Goal: Task Accomplishment & Management: Manage account settings

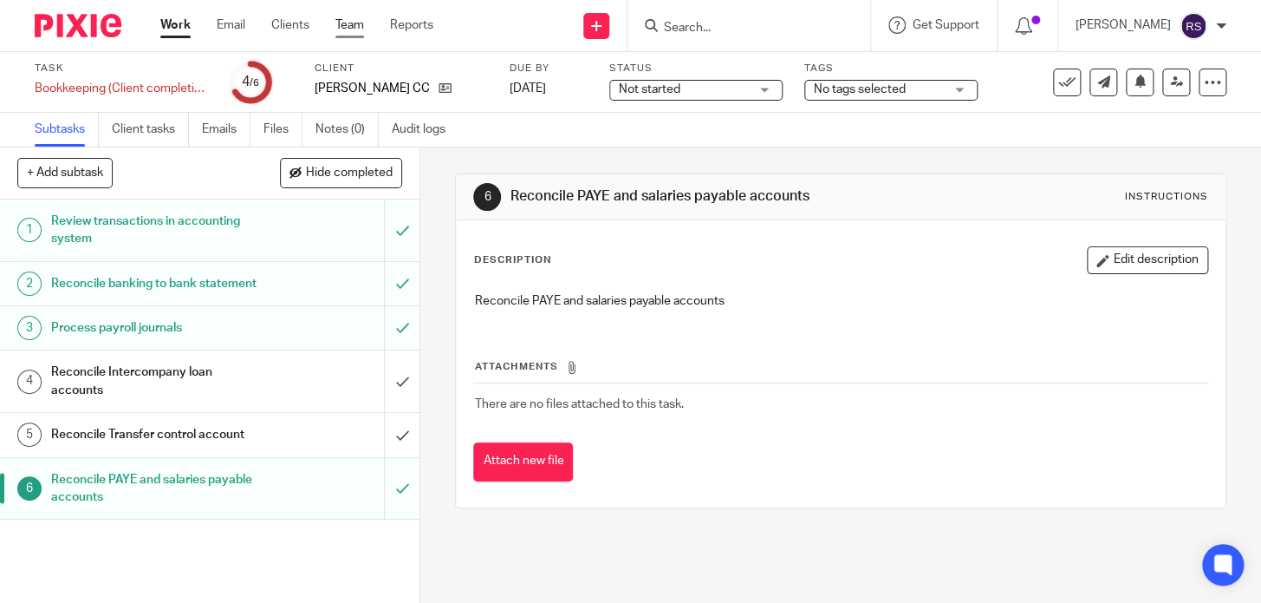
click at [349, 29] on link "Team" at bounding box center [350, 24] width 29 height 17
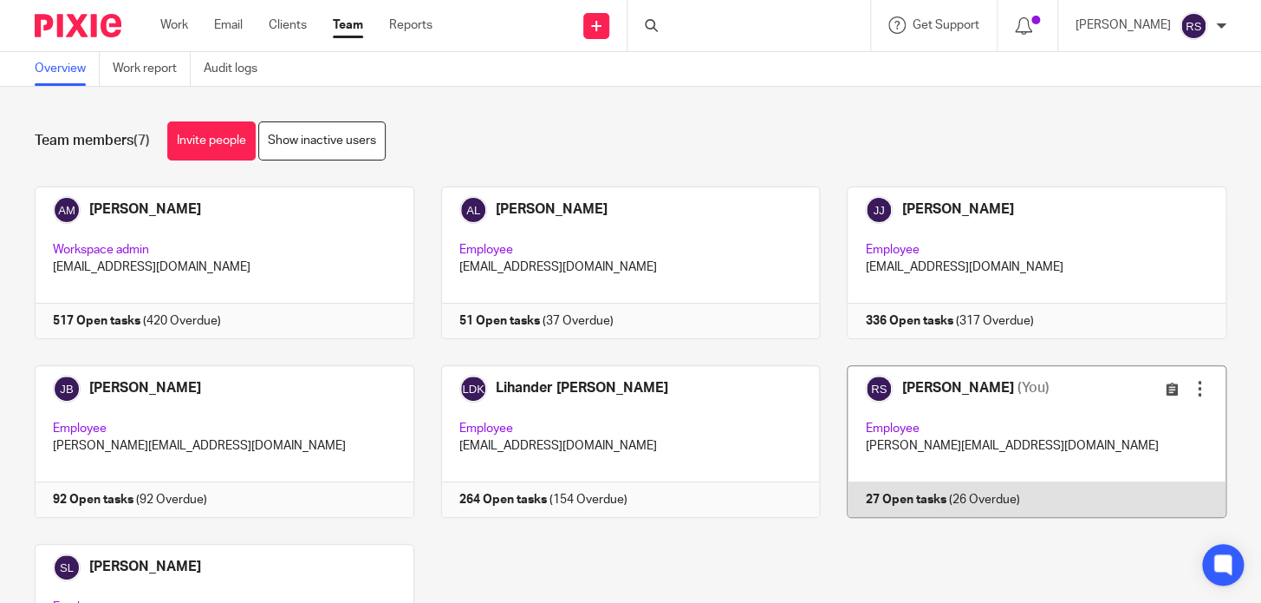
click at [902, 433] on link at bounding box center [1023, 441] width 407 height 153
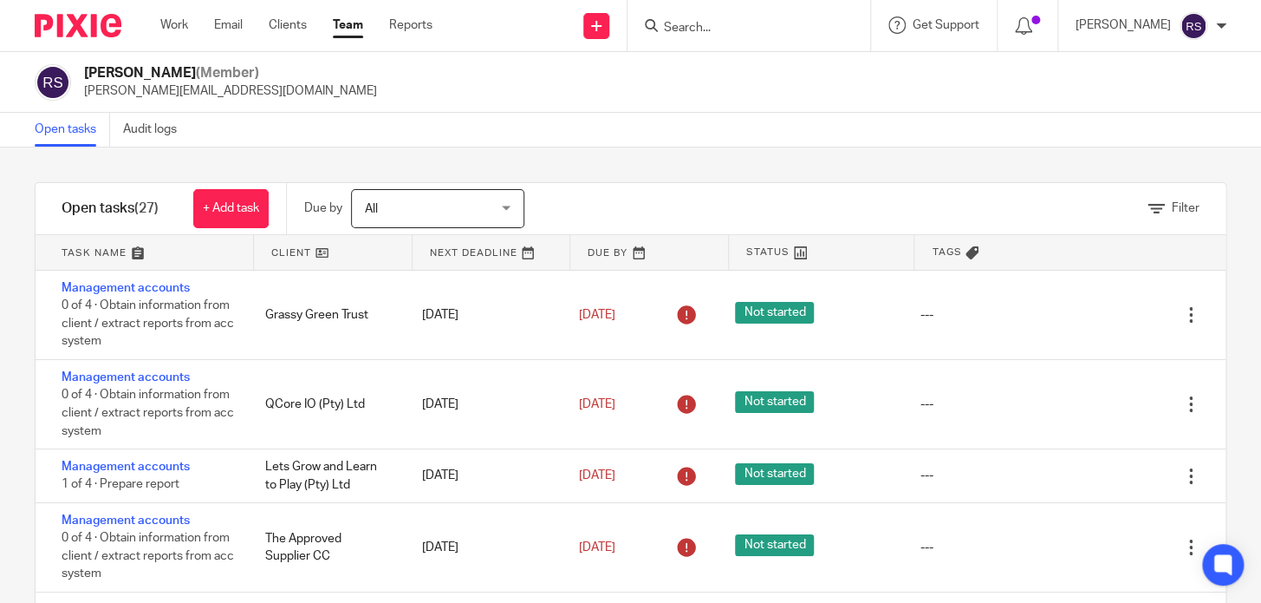
click at [349, 27] on link "Team" at bounding box center [348, 24] width 30 height 17
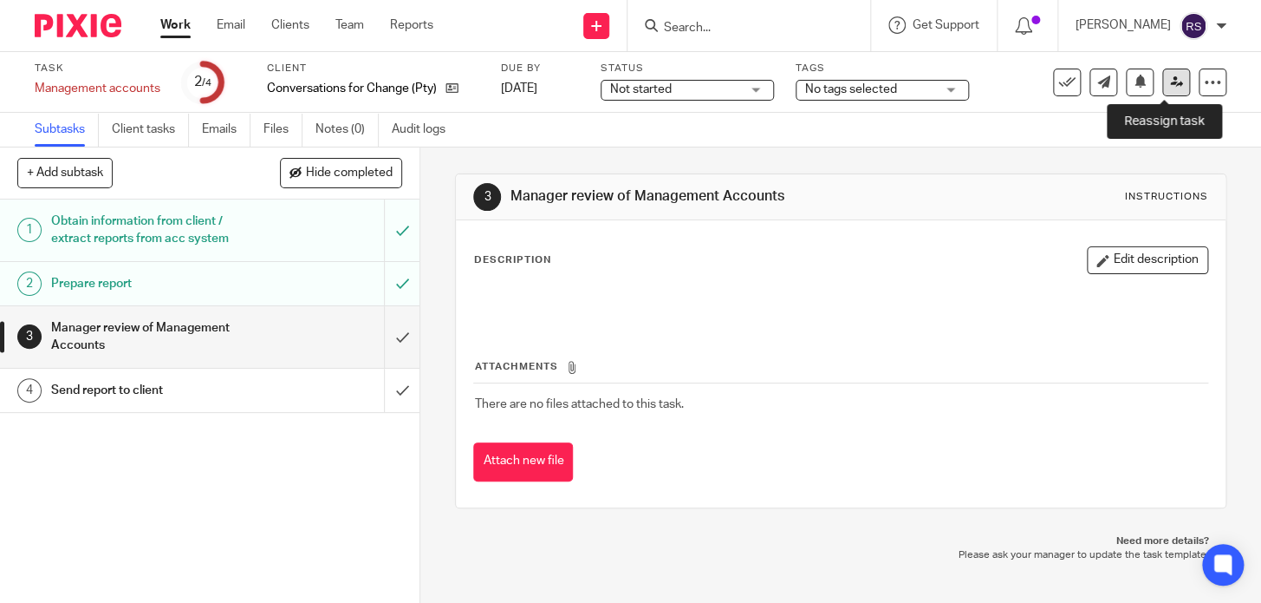
click at [1170, 78] on icon at bounding box center [1176, 81] width 13 height 13
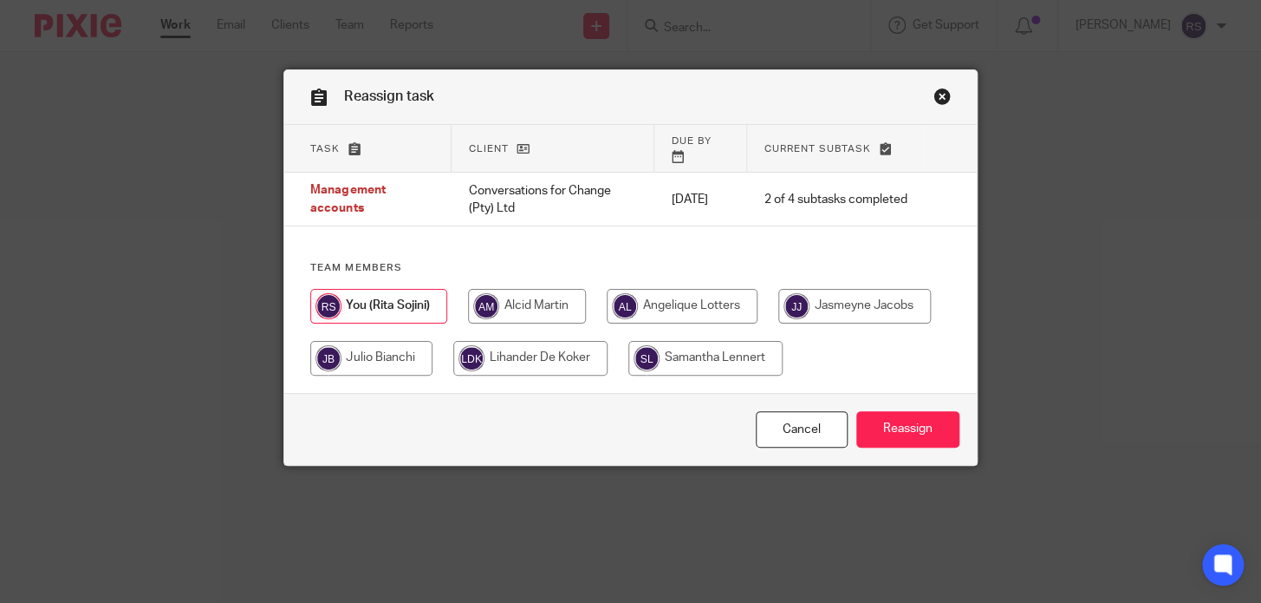
click at [608, 350] on input "radio" at bounding box center [530, 358] width 154 height 35
radio input "true"
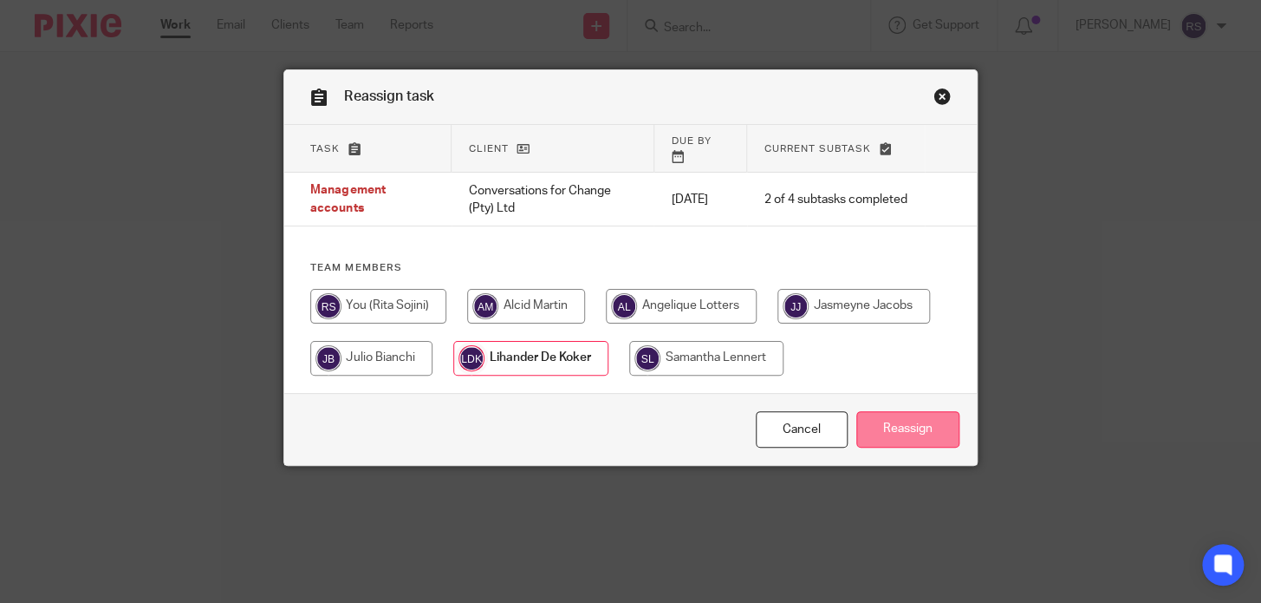
click at [889, 427] on input "Reassign" at bounding box center [908, 429] width 103 height 37
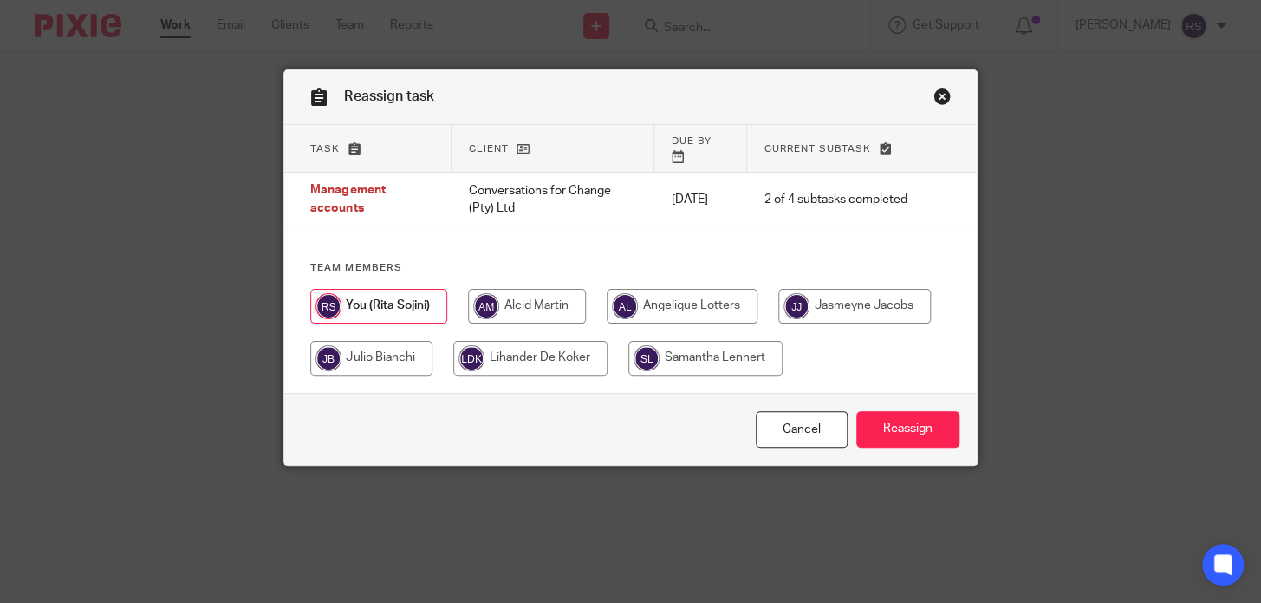
click at [608, 355] on input "radio" at bounding box center [530, 358] width 154 height 35
radio input "true"
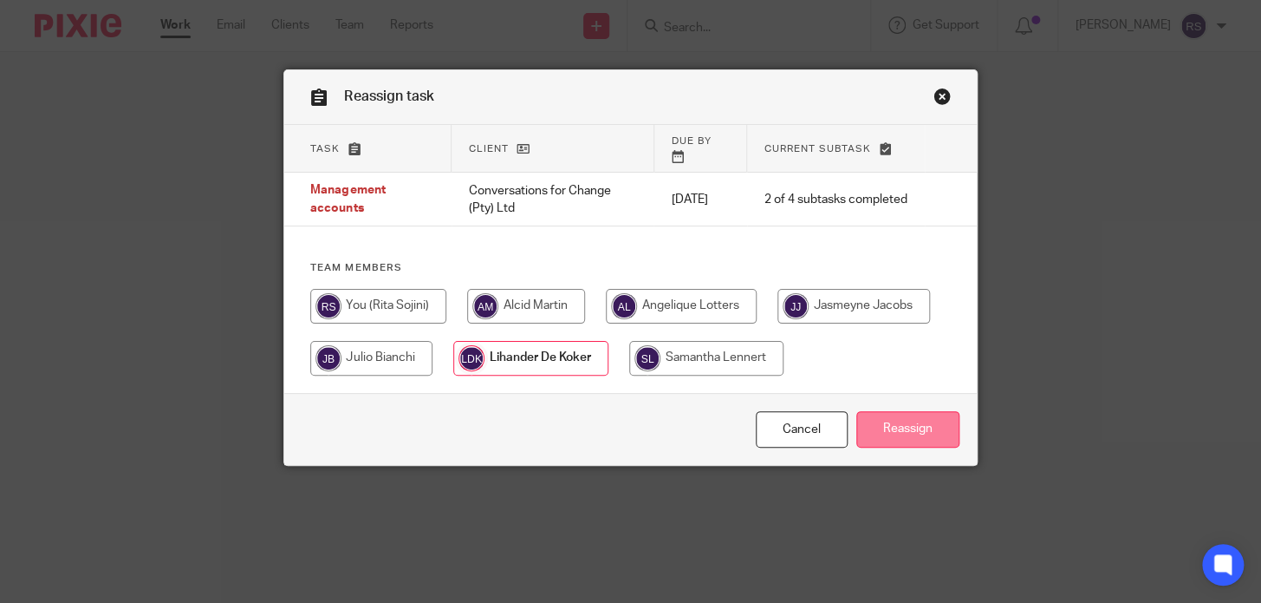
click at [910, 441] on input "Reassign" at bounding box center [908, 429] width 103 height 37
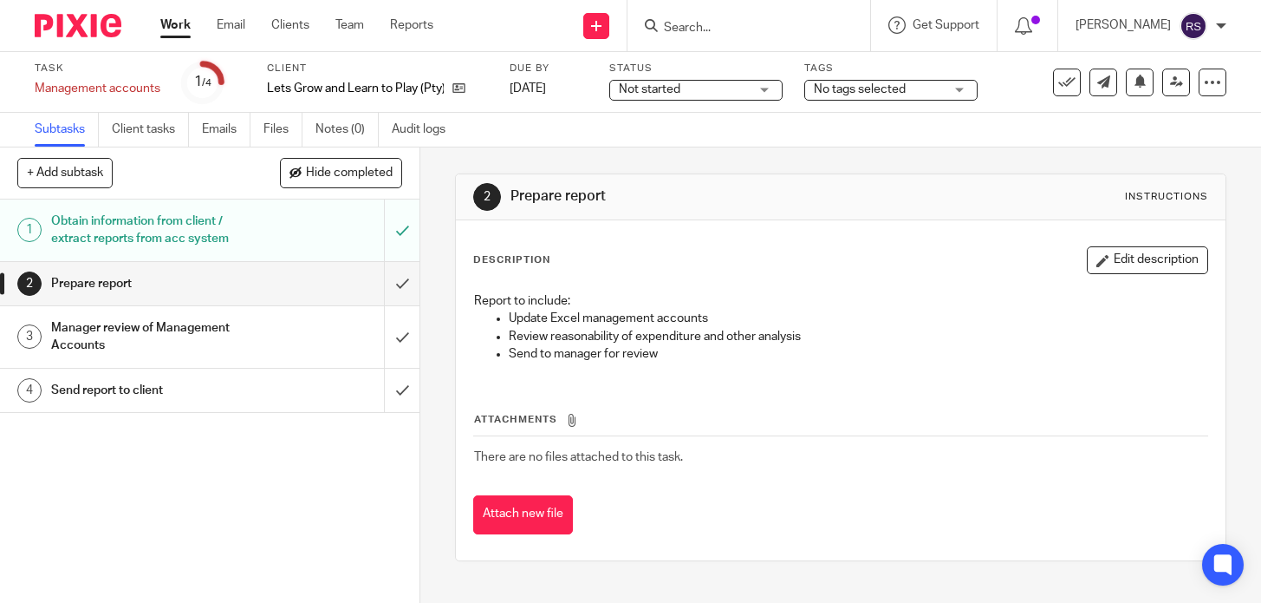
click at [787, 200] on h1 "Prepare report" at bounding box center [695, 196] width 368 height 18
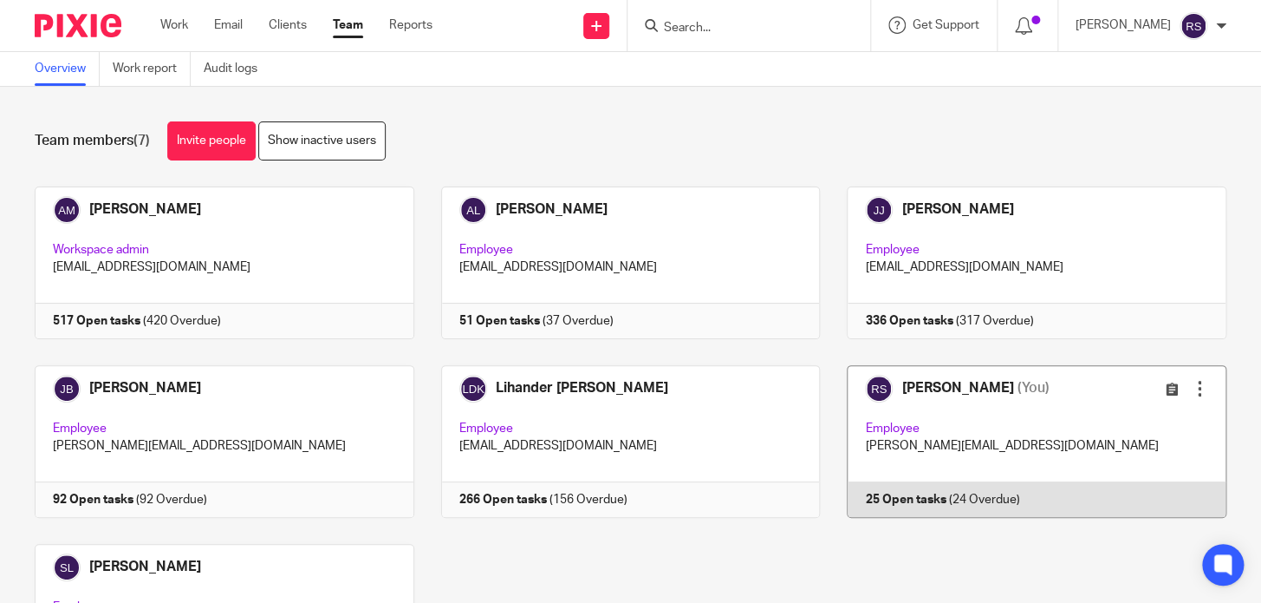
click at [957, 399] on link at bounding box center [1023, 441] width 407 height 153
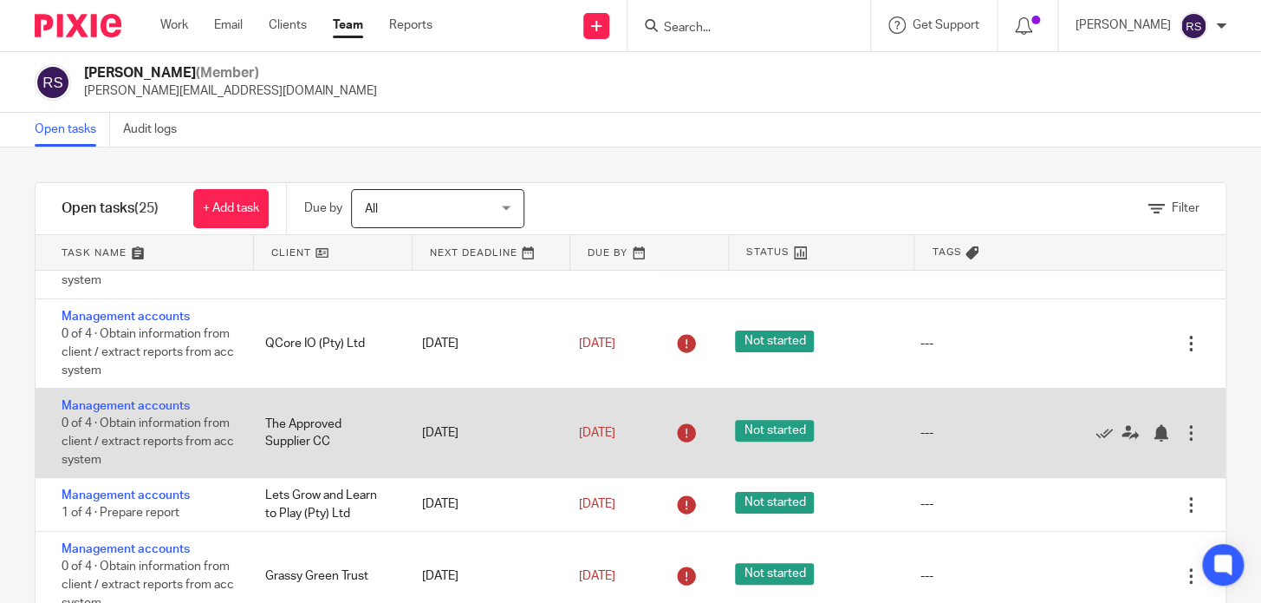
scroll to position [78, 0]
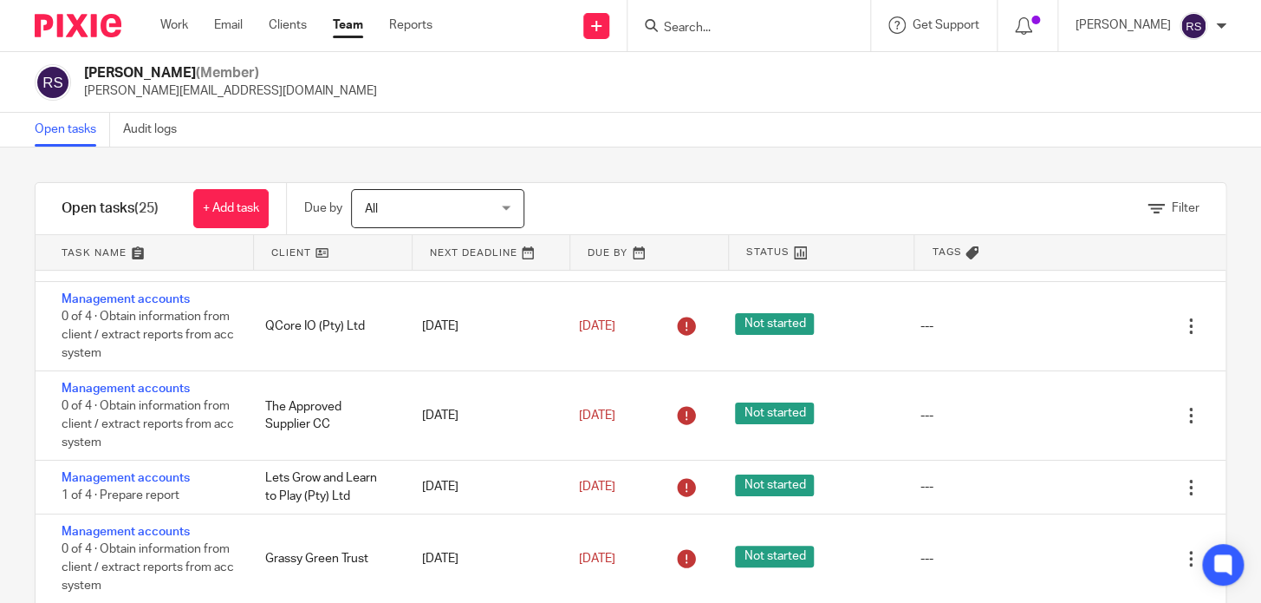
click at [811, 29] on input "Search" at bounding box center [740, 29] width 156 height 16
type input "s"
click at [751, 31] on input "Search" at bounding box center [740, 29] width 156 height 16
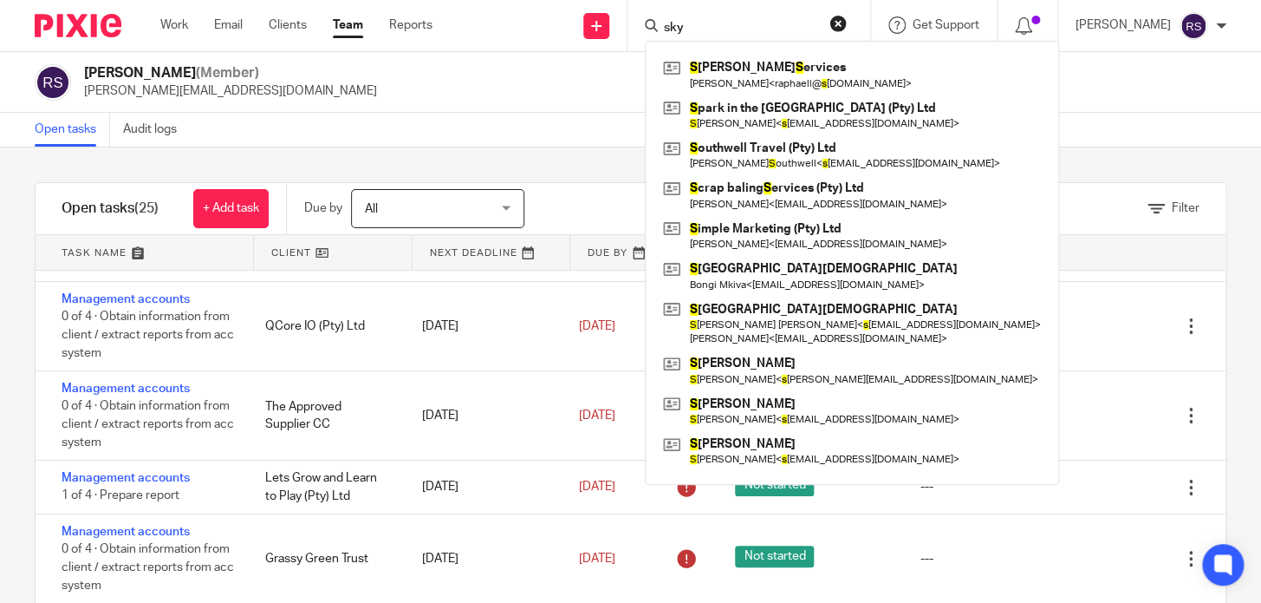
type input "sky"
click button "submit" at bounding box center [0, 0] width 0 height 0
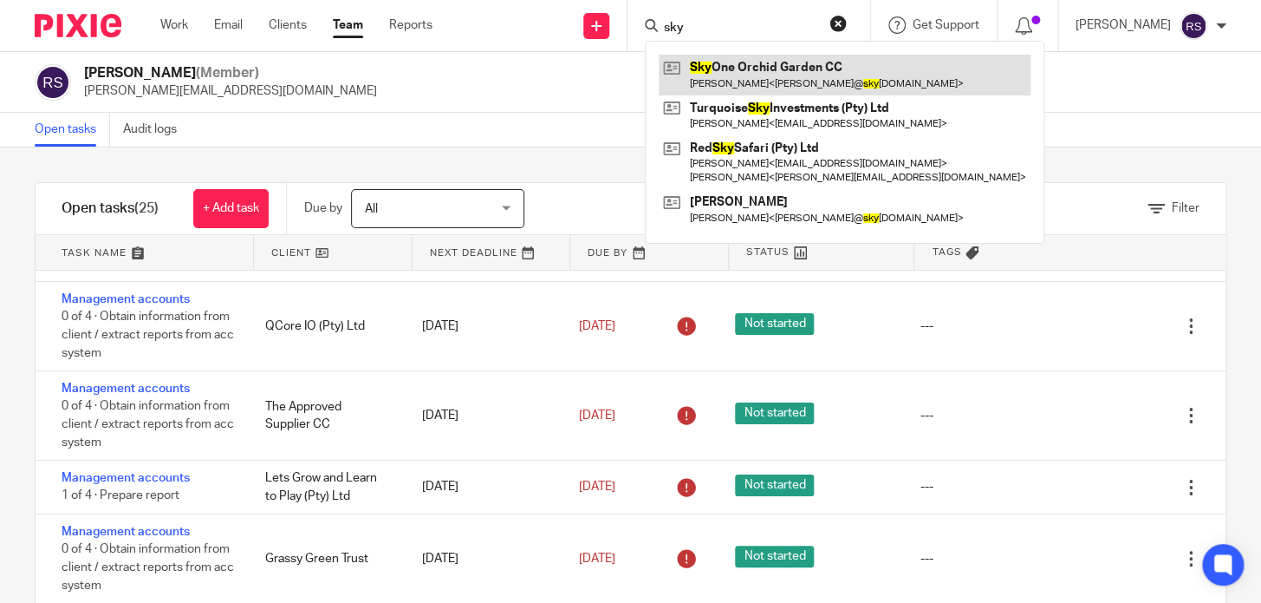
click at [796, 75] on link at bounding box center [845, 75] width 372 height 40
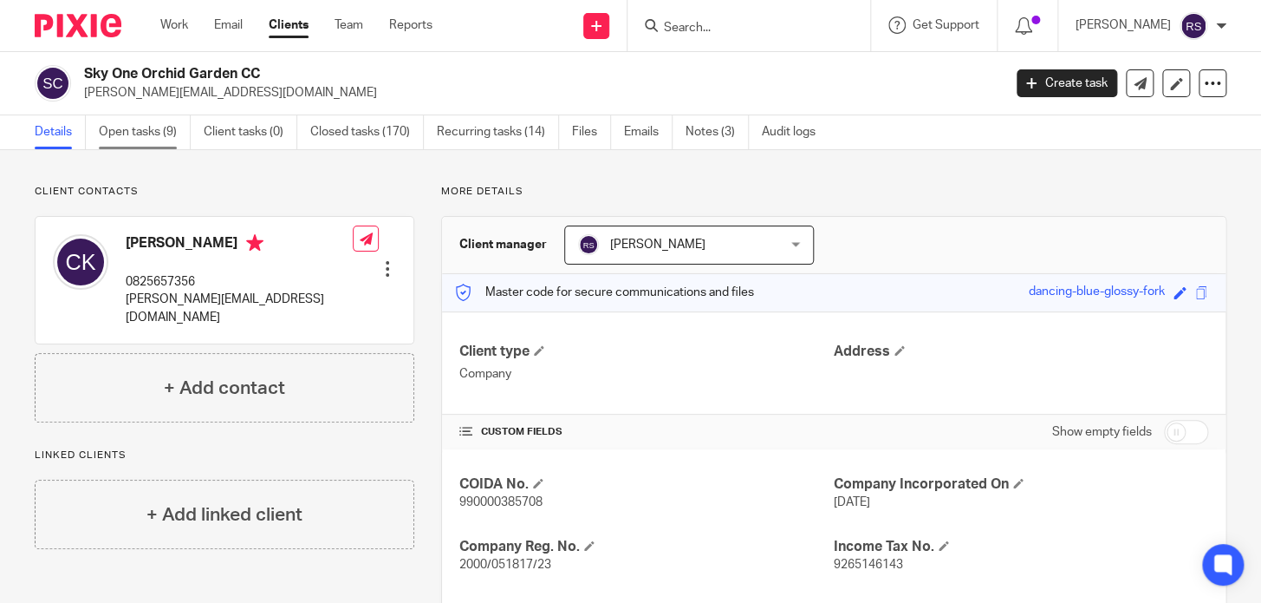
click at [123, 128] on link "Open tasks (9)" at bounding box center [145, 132] width 92 height 34
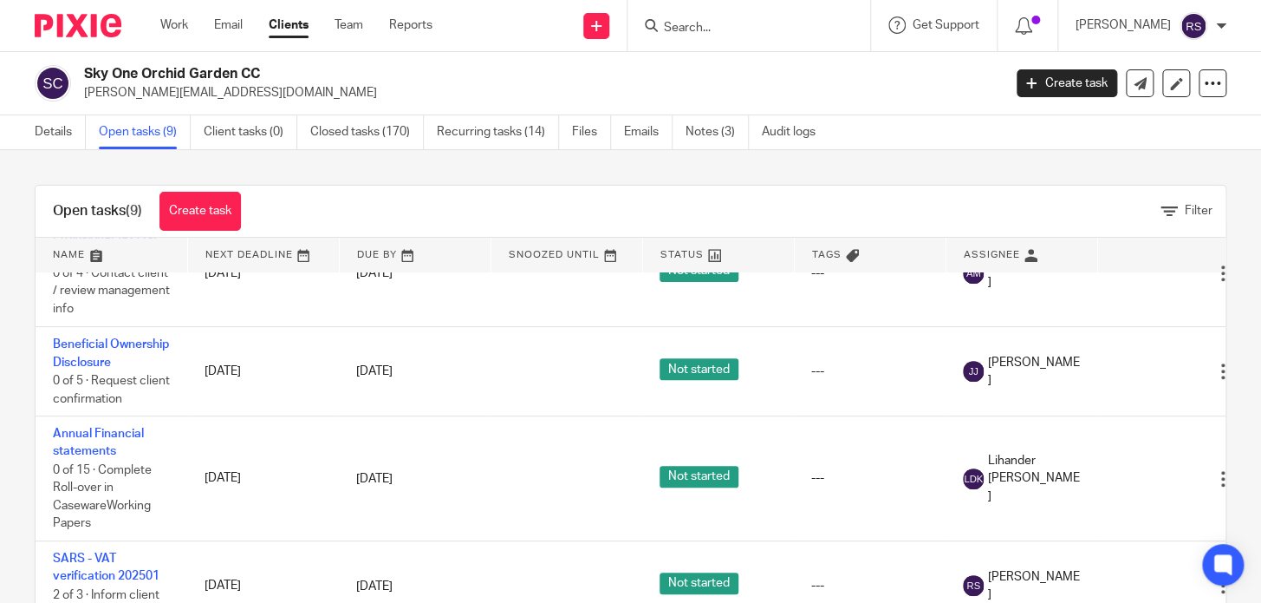
scroll to position [577, 0]
